Goal: Obtain resource: Download file/media

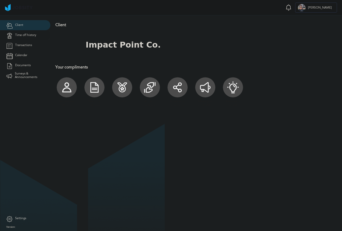
click at [29, 35] on span "Time off history" at bounding box center [25, 35] width 21 height 4
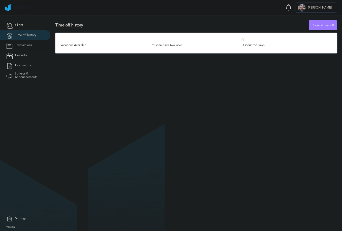
click at [29, 43] on link "Transactions" at bounding box center [25, 45] width 50 height 10
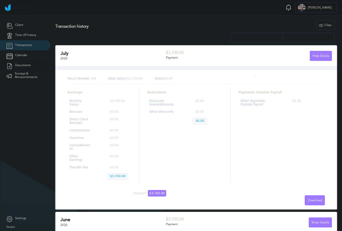
click at [24, 64] on span "Documents" at bounding box center [23, 66] width 16 height 4
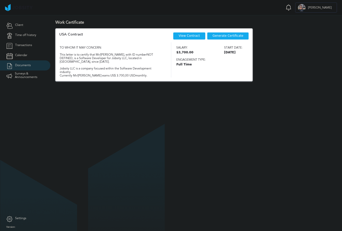
click at [189, 36] on link "View Contract" at bounding box center [189, 36] width 21 height 4
click at [222, 33] on div "Generate Certificate" at bounding box center [228, 36] width 42 height 8
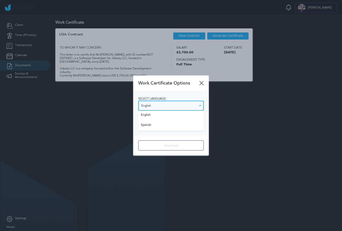
click at [188, 110] on input "English" at bounding box center [170, 106] width 65 height 10
click at [186, 115] on div "Select language: English English Spanish Select salary visibility: Show salary …" at bounding box center [170, 113] width 75 height 44
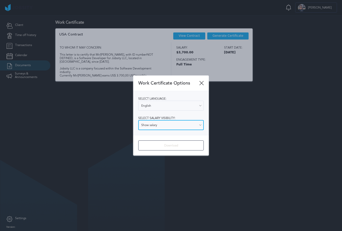
click at [183, 125] on input "Show salary" at bounding box center [170, 125] width 65 height 10
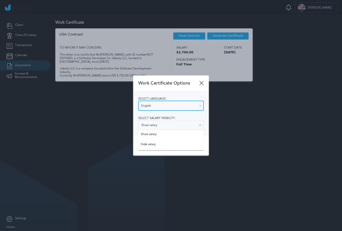
click at [183, 104] on input "English" at bounding box center [170, 106] width 65 height 10
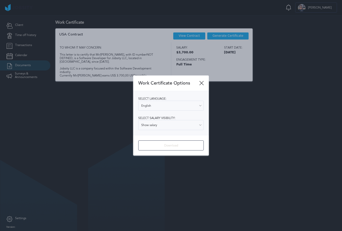
click at [179, 112] on div "Select language: English English Spanish Select salary visibility: Show salary …" at bounding box center [170, 113] width 75 height 44
click at [176, 127] on input "Show salary" at bounding box center [170, 125] width 65 height 10
click at [171, 135] on div "Work Certificate Options Select language: English English Spanish Select salary…" at bounding box center [170, 115] width 75 height 80
click at [162, 128] on input "Show salary" at bounding box center [170, 125] width 65 height 10
click at [159, 134] on div "Select language: English English Spanish Select salary visibility: Show salary …" at bounding box center [170, 113] width 75 height 44
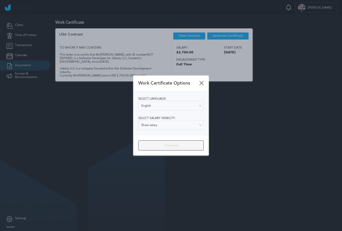
click at [159, 141] on div "Download" at bounding box center [170, 146] width 65 height 10
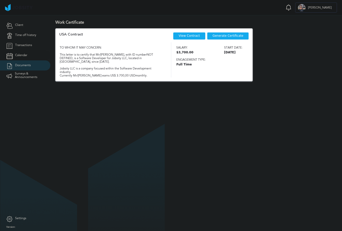
click at [19, 55] on span "Calendar" at bounding box center [21, 56] width 12 height 4
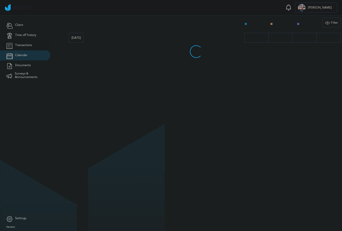
click at [24, 46] on span "Transactions" at bounding box center [23, 46] width 17 height 4
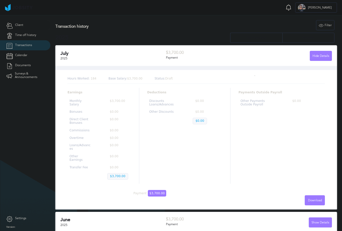
click at [26, 25] on link "Client" at bounding box center [25, 25] width 50 height 10
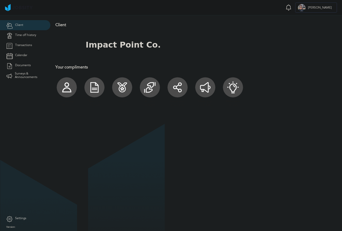
click at [151, 87] on div at bounding box center [150, 87] width 20 height 20
